Goal: Find specific page/section: Find specific page/section

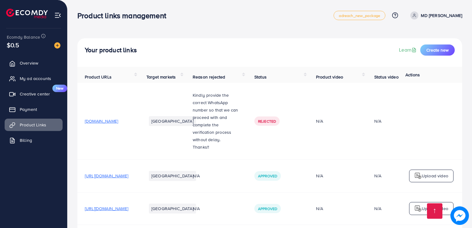
scroll to position [460, 0]
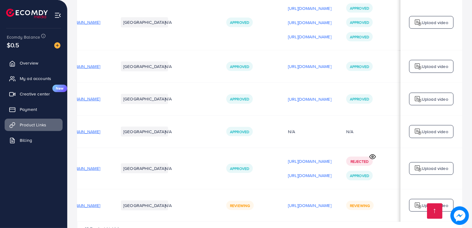
scroll to position [0, 110]
